Goal: Task Accomplishment & Management: Complete application form

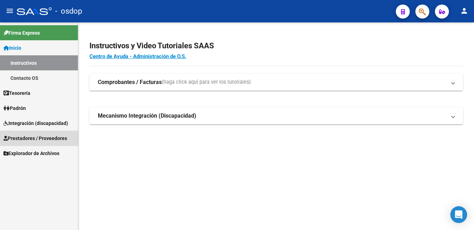
click at [6, 136] on icon at bounding box center [5, 138] width 4 height 5
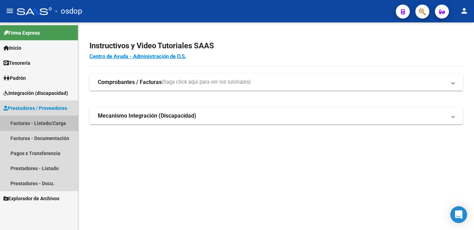
click at [44, 123] on link "Facturas - Listado/Carga" at bounding box center [39, 122] width 78 height 15
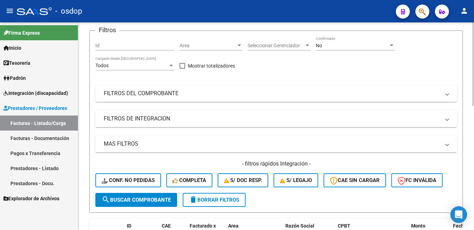
scroll to position [35, 0]
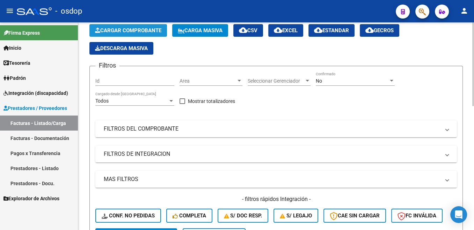
click at [155, 27] on button "Cargar Comprobante" at bounding box center [128, 30] width 78 height 13
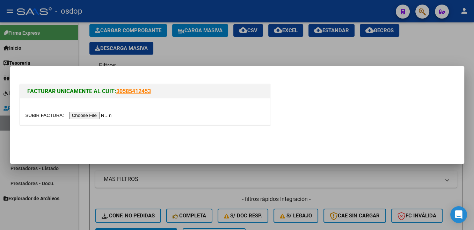
click at [44, 114] on input "file" at bounding box center [70, 115] width 88 height 7
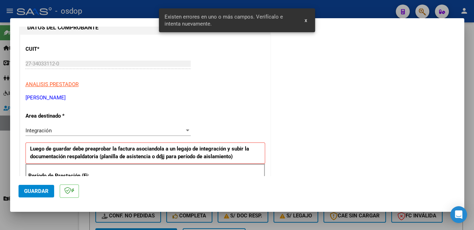
scroll to position [191, 0]
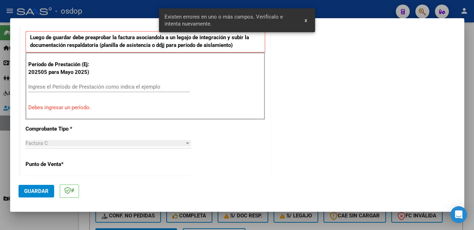
click at [87, 92] on div "Ingrese el Período de Prestación como indica el ejemplo" at bounding box center [109, 89] width 162 height 17
click at [93, 85] on input "Ingrese el Período de Prestación como indica el ejemplo" at bounding box center [109, 87] width 162 height 6
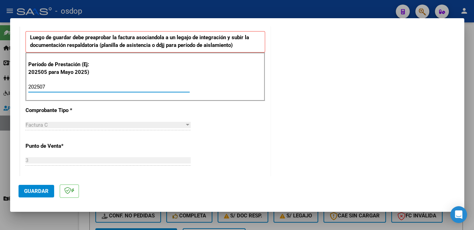
type input "202507"
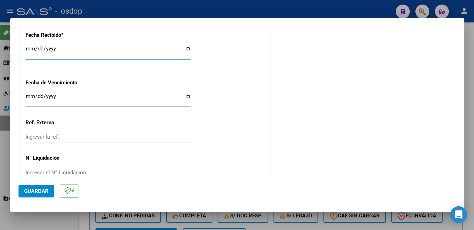
scroll to position [492, 0]
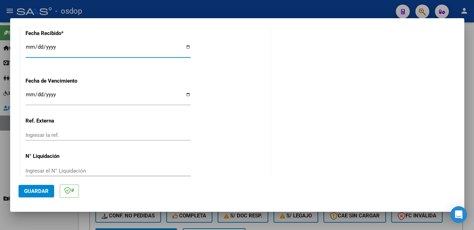
click at [43, 189] on span "Guardar" at bounding box center [36, 191] width 24 height 6
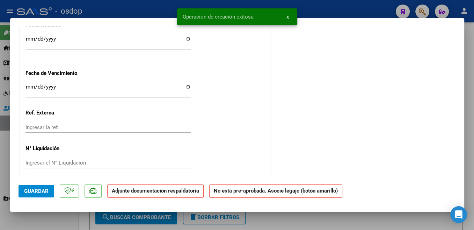
scroll to position [0, 0]
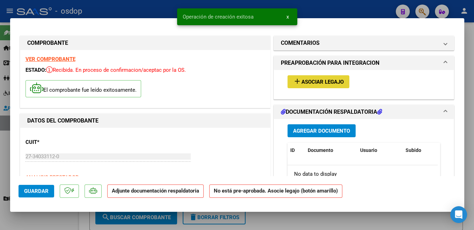
click at [336, 85] on span "Asociar Legajo" at bounding box center [323, 82] width 42 height 6
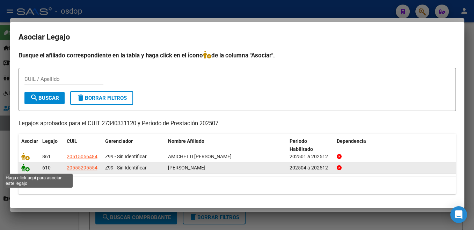
click at [26, 167] on icon at bounding box center [25, 168] width 8 height 8
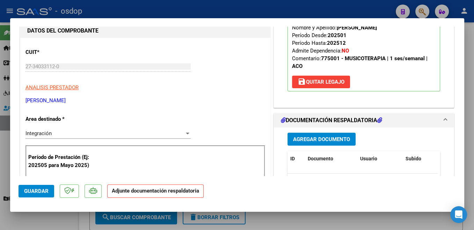
scroll to position [111, 0]
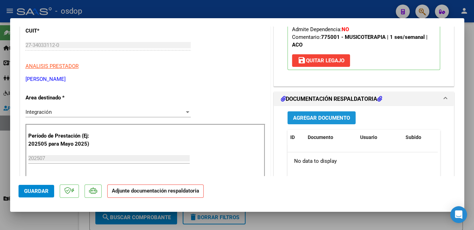
click at [341, 122] on button "Agregar Documento" at bounding box center [322, 117] width 68 height 13
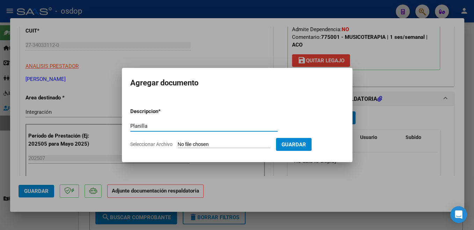
type input "Planilla"
click at [199, 143] on input "Seleccionar Archivo" at bounding box center [224, 144] width 93 height 7
type input "C:\fakepath\ASIST JULIO.pdf"
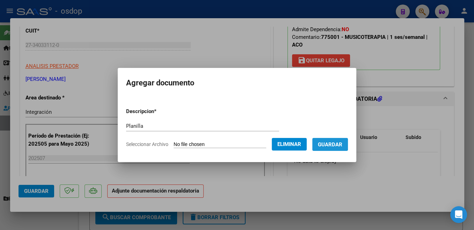
click at [322, 143] on span "Guardar" at bounding box center [330, 144] width 24 height 6
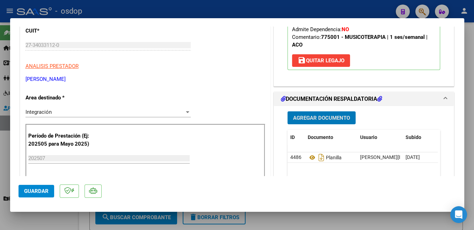
click at [44, 192] on span "Guardar" at bounding box center [36, 191] width 24 height 6
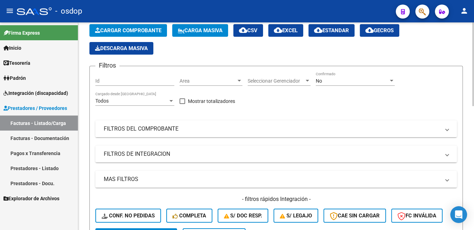
scroll to position [246, 0]
